Goal: Check status

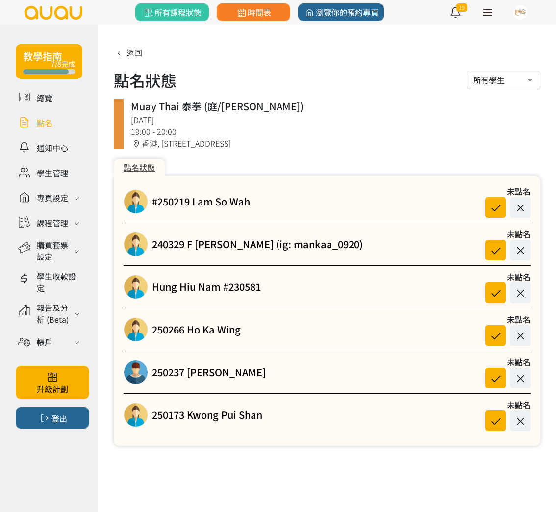
click at [48, 124] on link at bounding box center [49, 122] width 67 height 17
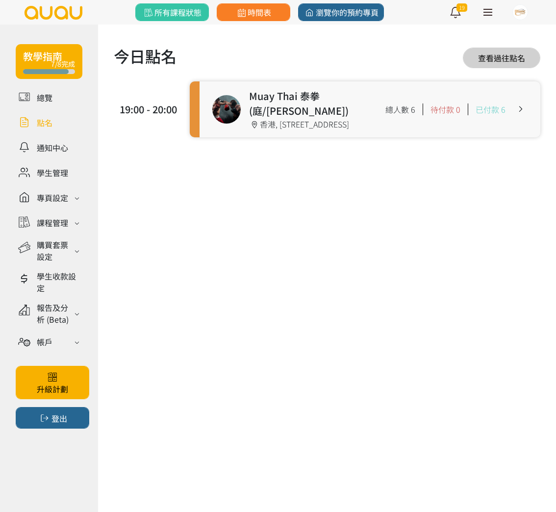
click at [281, 105] on link at bounding box center [369, 109] width 341 height 56
